Goal: Task Accomplishment & Management: Manage account settings

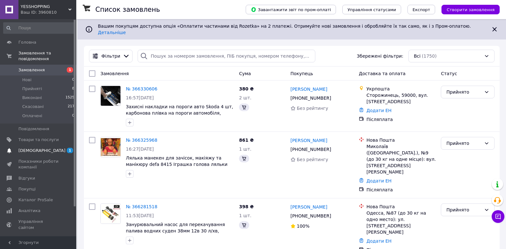
click at [58, 148] on span "[DEMOGRAPHIC_DATA]" at bounding box center [38, 151] width 40 height 6
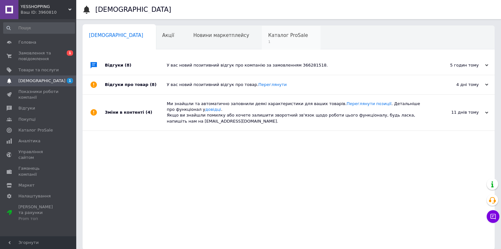
click at [262, 39] on div "Каталог ProSale 1" at bounding box center [291, 38] width 59 height 24
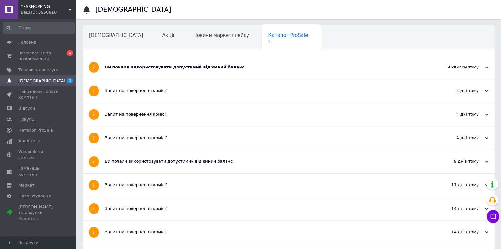
click at [184, 65] on div "Ви почали використовувати допустимий від'ємний баланс" at bounding box center [265, 67] width 320 height 6
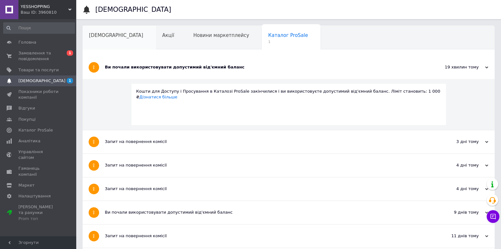
click at [111, 43] on div "[DEMOGRAPHIC_DATA]" at bounding box center [119, 38] width 73 height 24
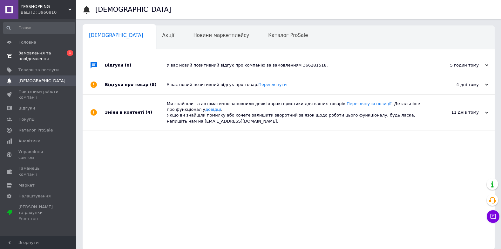
click at [45, 53] on span "Замовлення та повідомлення" at bounding box center [38, 55] width 40 height 11
